Goal: Information Seeking & Learning: Learn about a topic

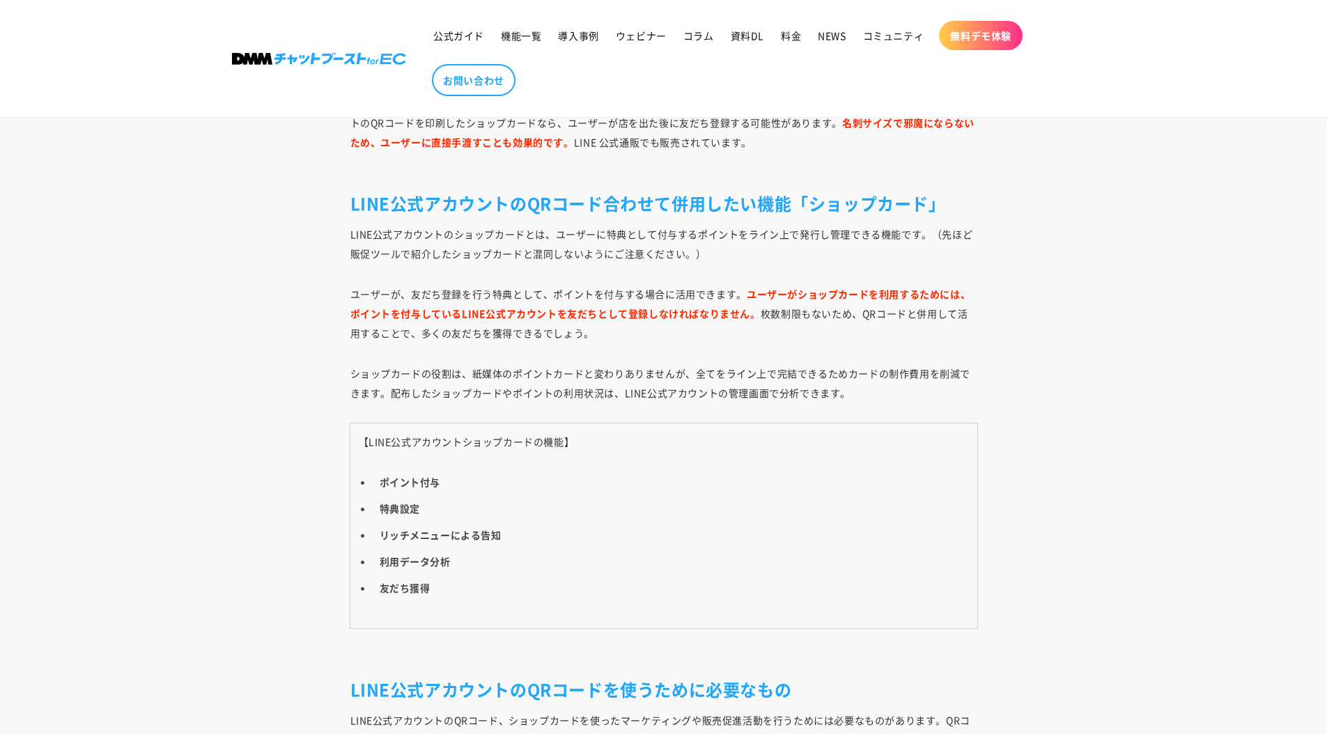
scroll to position [6338, 0]
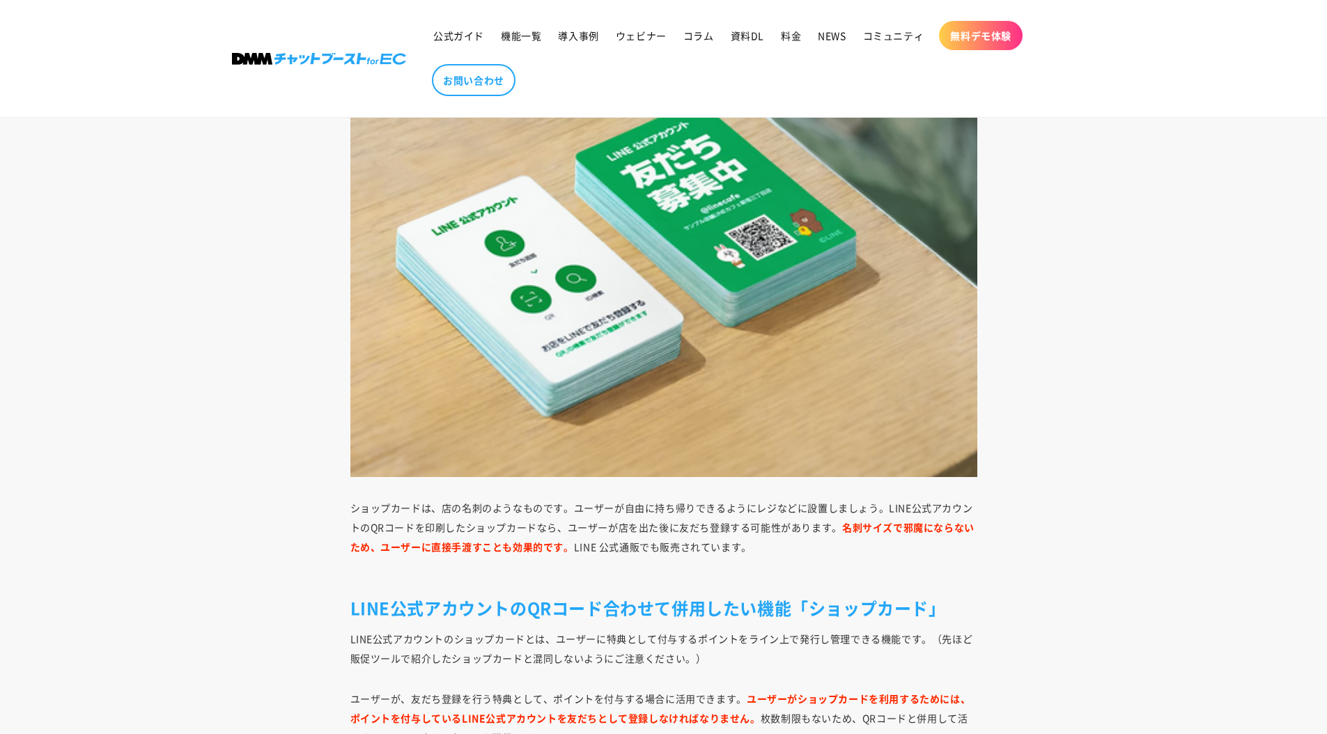
click at [510, 550] on strong "名刺サイズで邪魔にならないため、ユーザーに直接手渡すことも効果的です。" at bounding box center [662, 536] width 624 height 33
drag, startPoint x: 635, startPoint y: 548, endPoint x: 570, endPoint y: 549, distance: 64.8
click at [570, 549] on p "ショップカードは、店の名刺のようなものです。ユーザーが自由に持ち帰りできるようにレジなどに設置しましょう。LINE公式アカウントのQRコードを印刷したショップ…" at bounding box center [663, 537] width 627 height 78
copy p "LINE 公式通販"
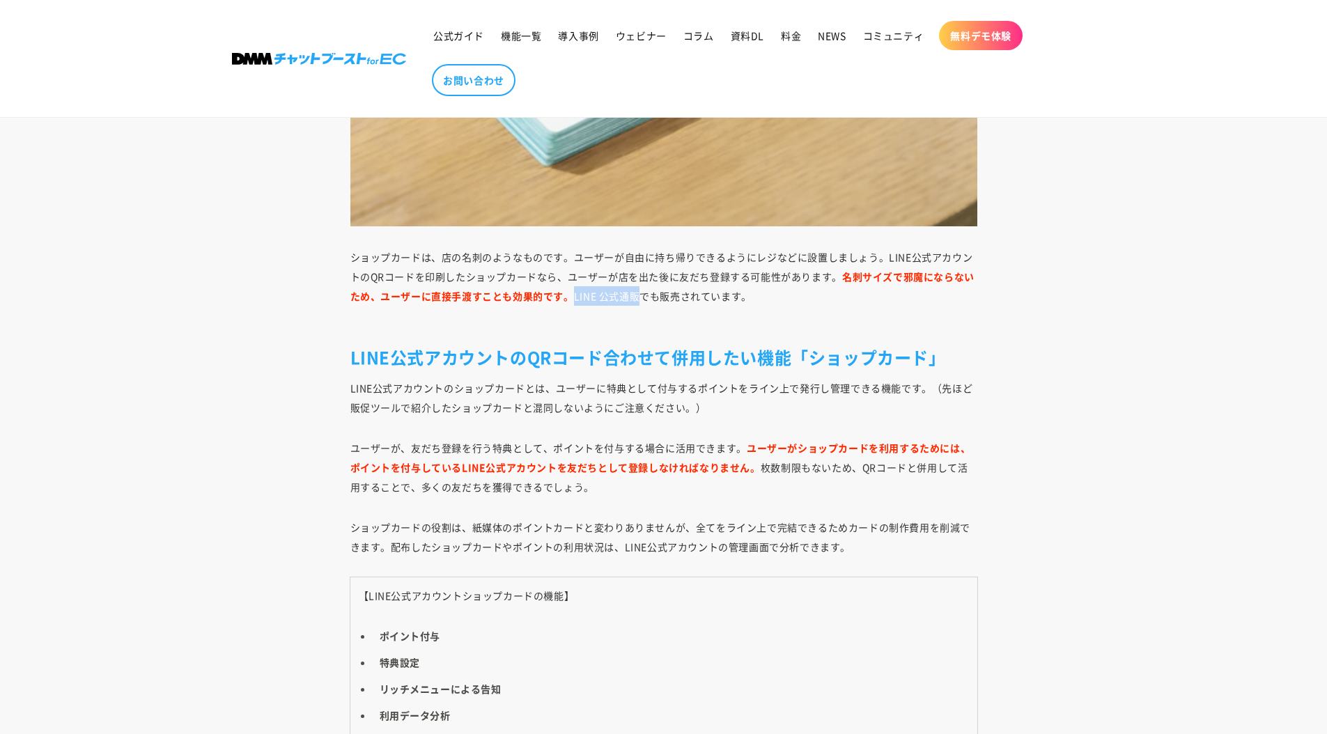
scroll to position [6586, 0]
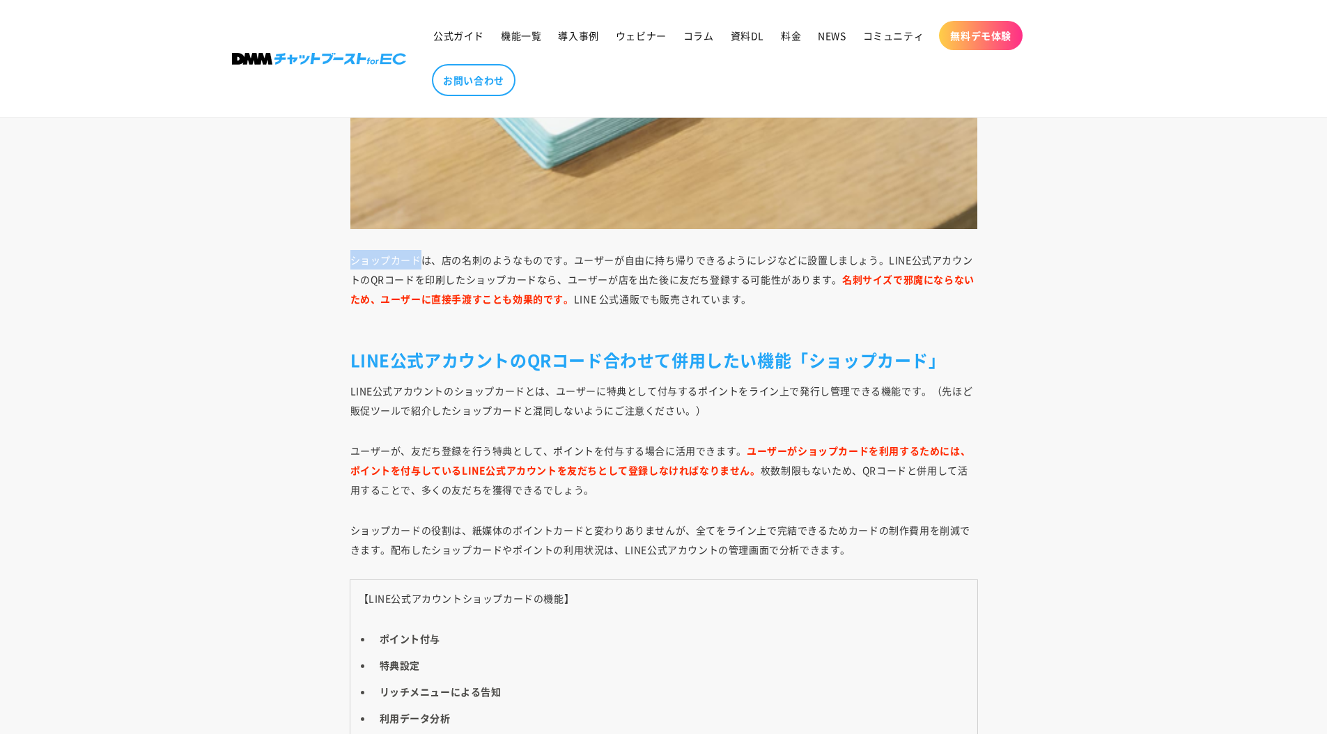
drag, startPoint x: 422, startPoint y: 260, endPoint x: 331, endPoint y: 256, distance: 90.6
copy p "ショップカード"
click at [622, 272] on p "ショップカードは、店の名刺のようなものです。ユーザーが自由に持ち帰りできるようにレジなどに設置しましょう。LINE公式アカウントのQRコードを印刷したショップ…" at bounding box center [663, 289] width 627 height 78
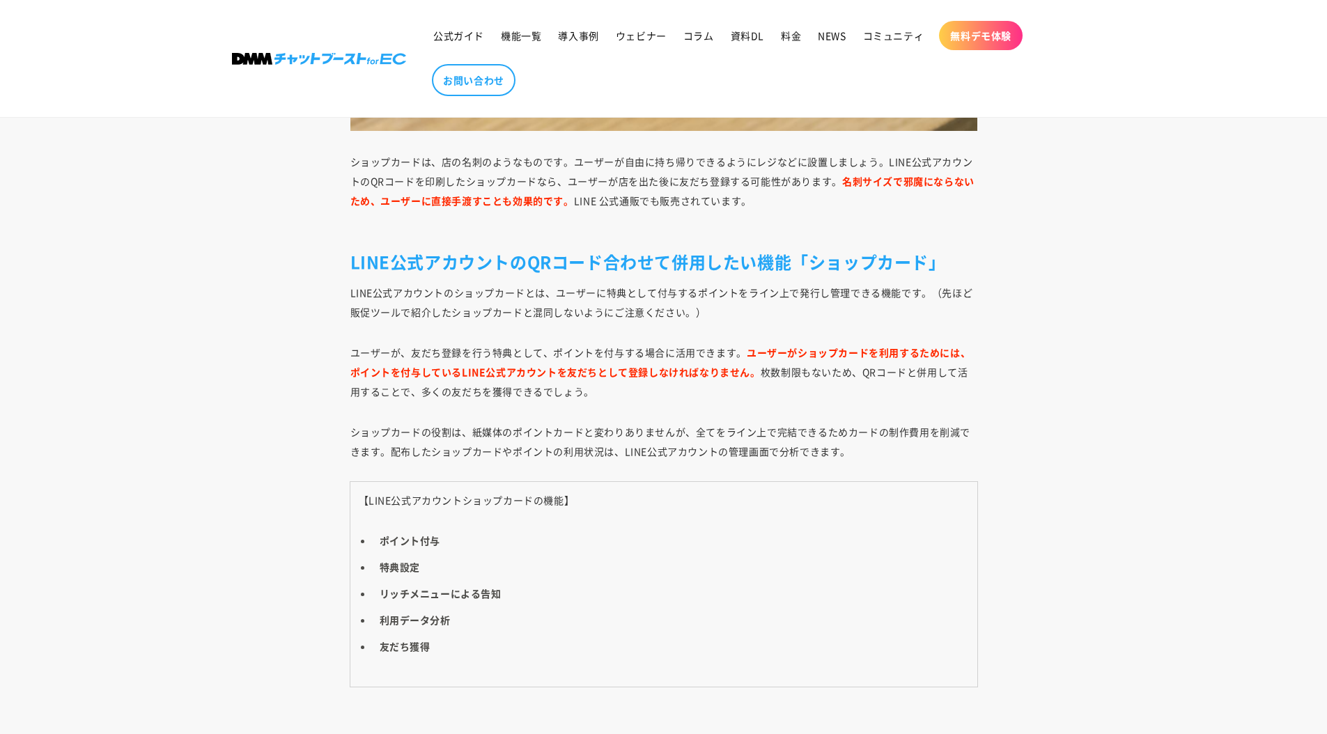
scroll to position [6701, 0]
